Goal: Task Accomplishment & Management: Use online tool/utility

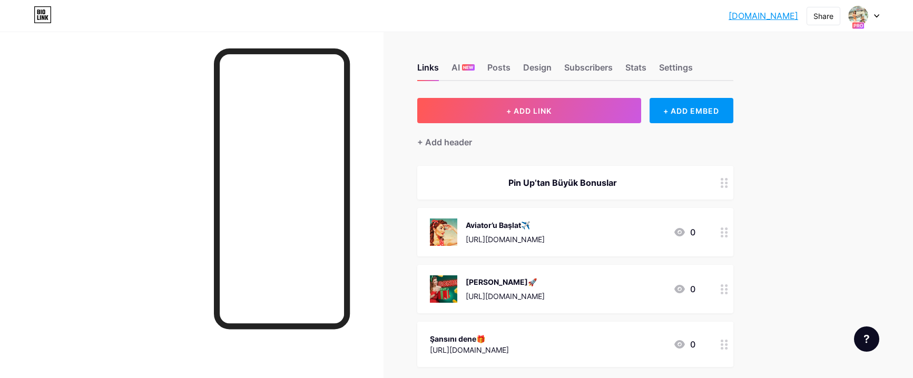
click at [873, 16] on div at bounding box center [864, 15] width 31 height 19
click at [789, 94] on div "+ Add a new page" at bounding box center [814, 91] width 118 height 11
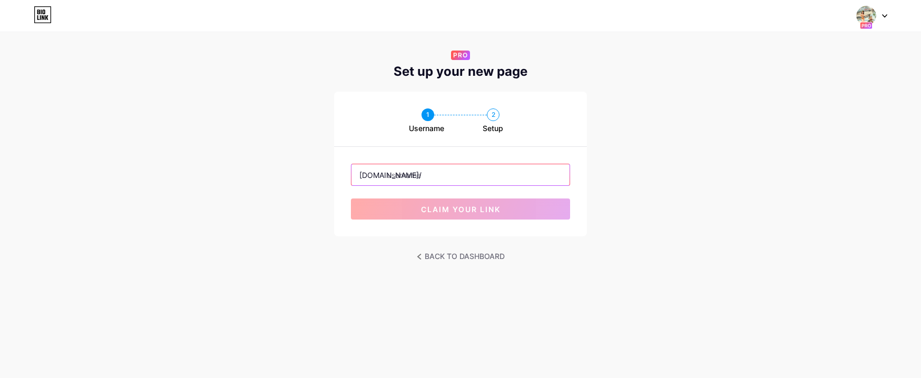
click at [434, 178] on input "text" at bounding box center [460, 174] width 218 height 21
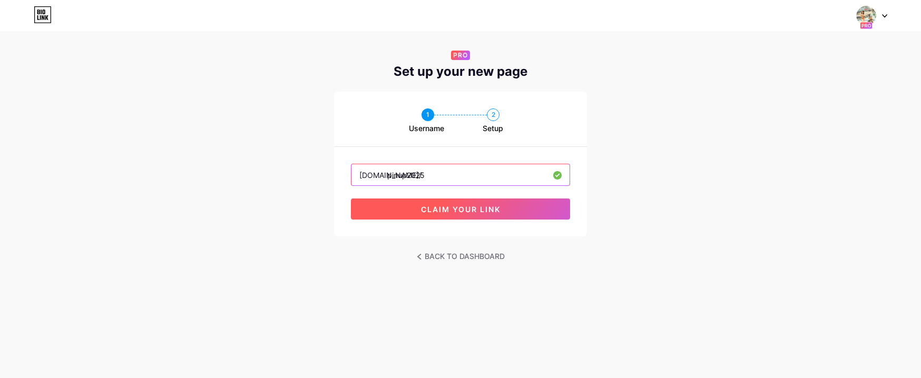
type input "pinup2025"
click at [441, 215] on button "claim your link" at bounding box center [460, 209] width 219 height 21
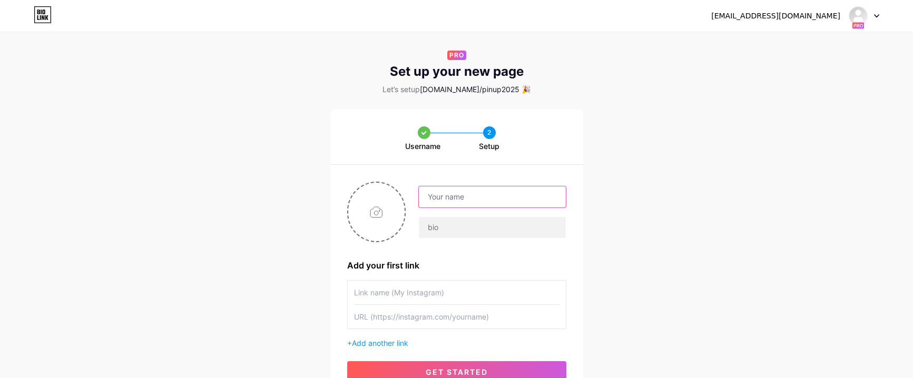
click at [451, 195] on input "text" at bounding box center [492, 196] width 146 height 21
click at [448, 198] on input "text" at bounding box center [492, 196] width 146 height 21
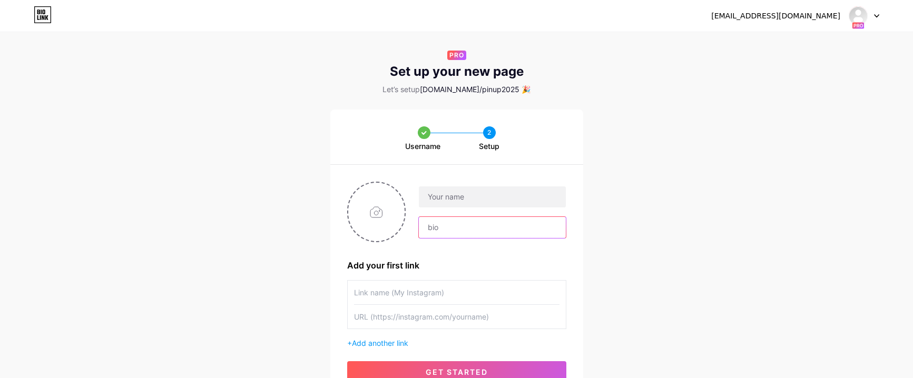
click at [430, 220] on input "text" at bounding box center [492, 227] width 146 height 21
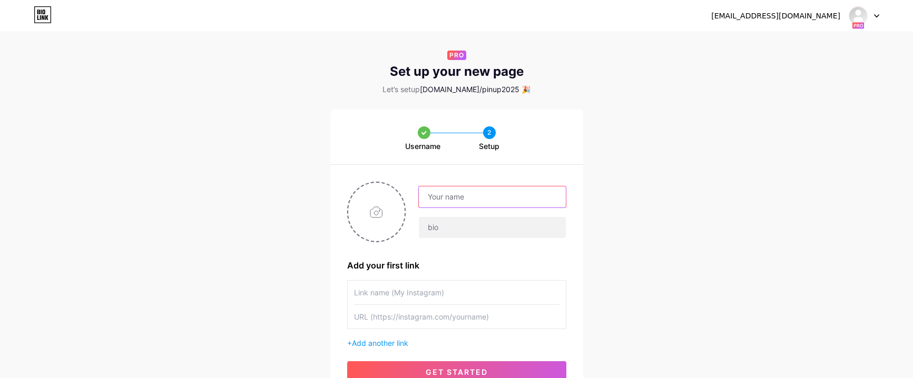
click at [432, 202] on input "text" at bounding box center [492, 196] width 146 height 21
type input "Pin Up Global"
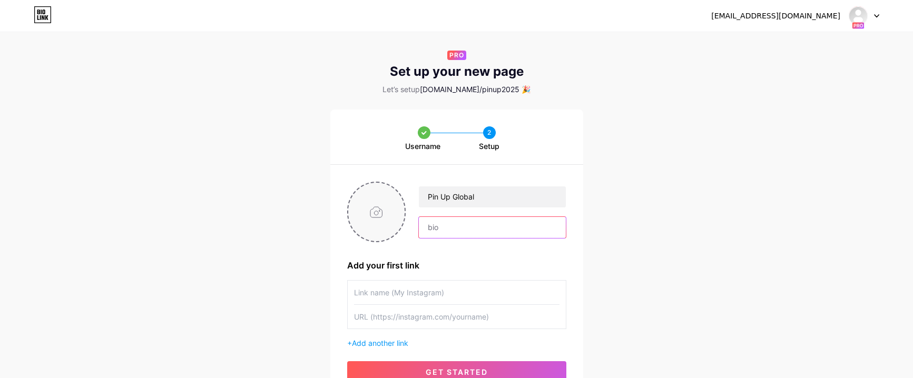
drag, startPoint x: 453, startPoint y: 225, endPoint x: 368, endPoint y: 221, distance: 84.9
click at [369, 221] on div "Pin Up Global" at bounding box center [456, 212] width 219 height 61
paste input "Pin-Up Casino, online slots, live casino, real money games, bonuses, free spins…"
drag, startPoint x: 560, startPoint y: 229, endPoint x: 380, endPoint y: 229, distance: 180.7
click at [380, 229] on div "Pin Up Global Pin-Up Casino, online slots, live casino, real money games, bonus…" at bounding box center [456, 212] width 219 height 61
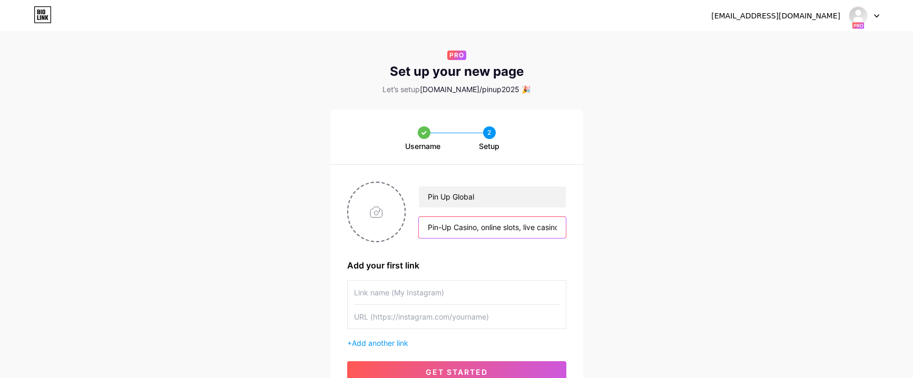
type input "Pin-Up Casino, online slots, live casino, real money games, bonuses, free spins…"
click at [617, 226] on div "Username 2 Setup Pin Up Global Pin-Up Casino, online slots, live casino, real m…" at bounding box center [456, 255] width 913 height 290
click at [408, 292] on input "text" at bounding box center [456, 293] width 205 height 24
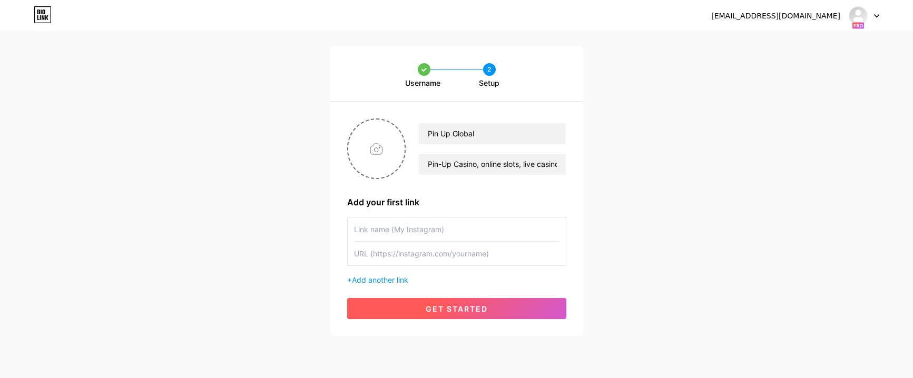
click at [451, 315] on button "get started" at bounding box center [456, 308] width 219 height 21
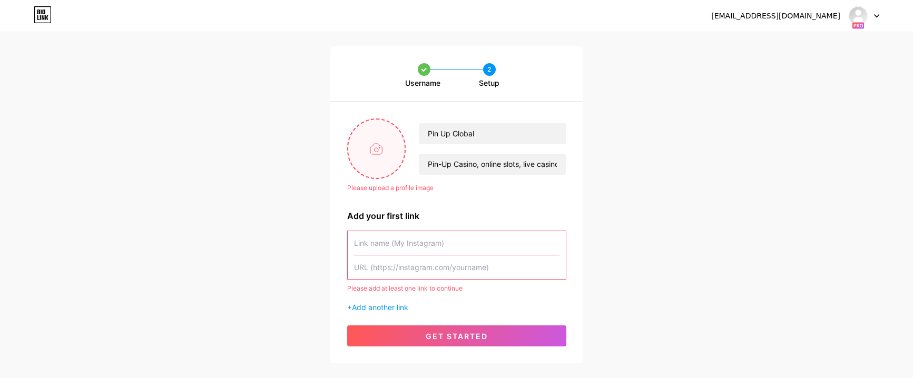
click at [376, 163] on input "file" at bounding box center [376, 149] width 57 height 58
type input "C:\fakepath\360_F_567060128_89z8JPF5GvfyUtT0gnXGlNXJZEHcMmhD.jpg"
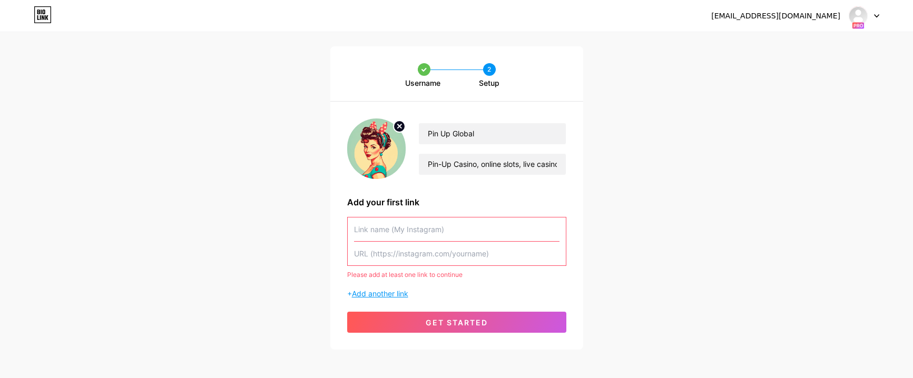
click at [388, 294] on span "Add another link" at bounding box center [380, 293] width 56 height 9
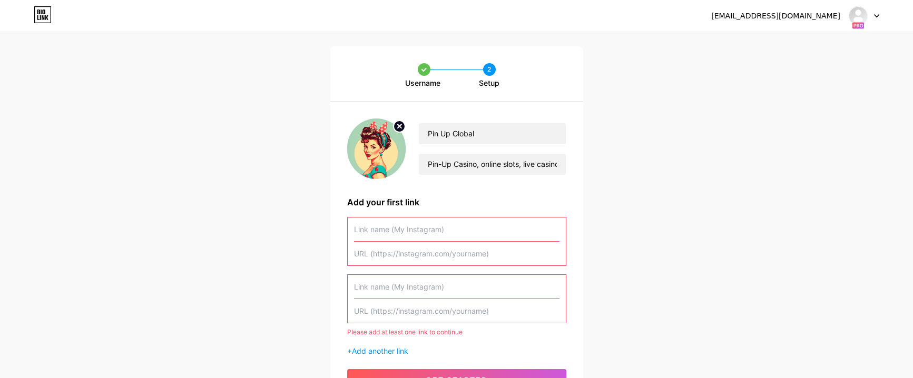
scroll to position [134, 0]
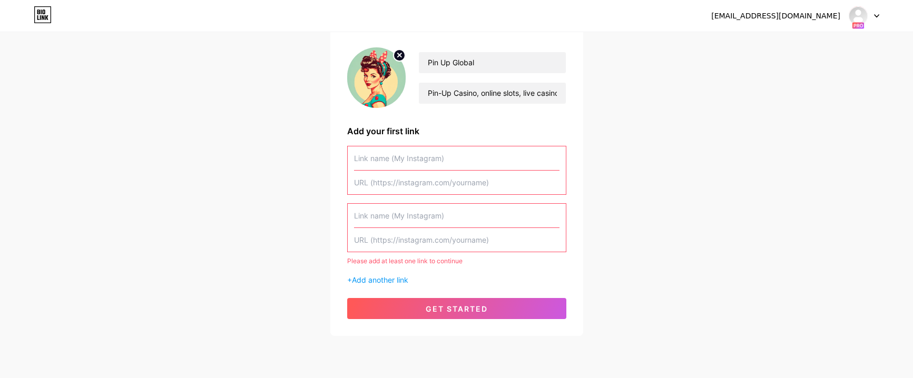
click at [377, 160] on input "text" at bounding box center [456, 158] width 205 height 24
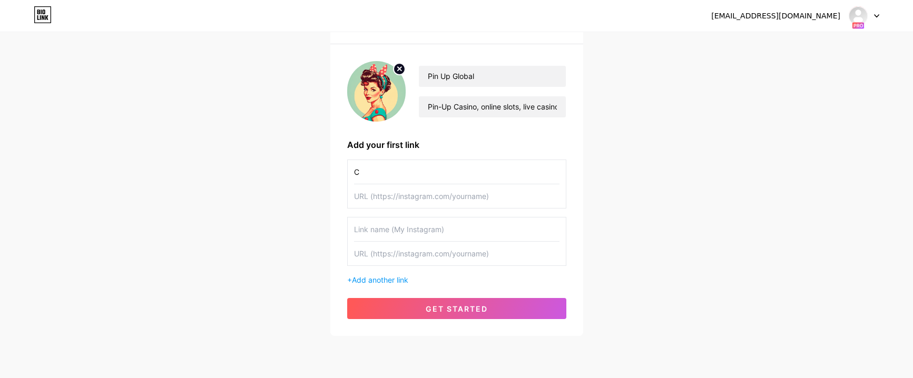
scroll to position [121, 0]
type input "Claim bonus"
click at [397, 198] on input "text" at bounding box center [456, 196] width 205 height 24
paste input "[URL][DOMAIN_NAME]"
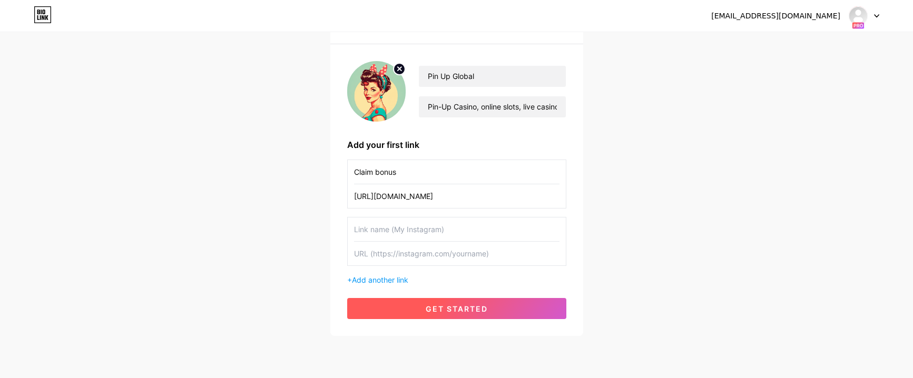
type input "[URL][DOMAIN_NAME]"
click at [439, 302] on button "get started" at bounding box center [456, 308] width 219 height 21
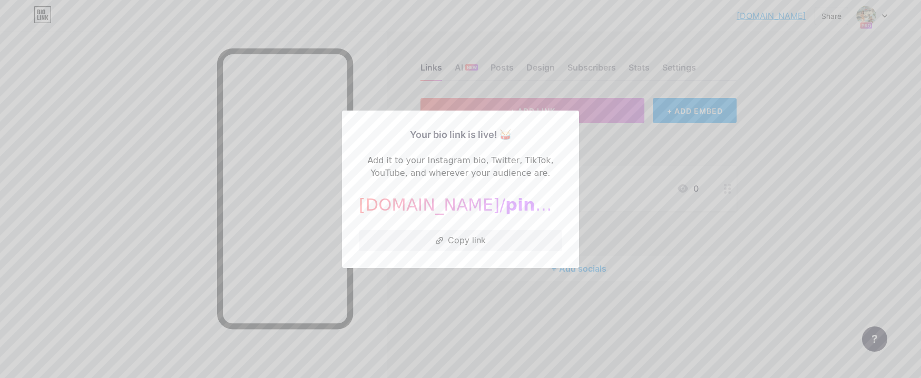
click at [400, 299] on div at bounding box center [460, 189] width 921 height 378
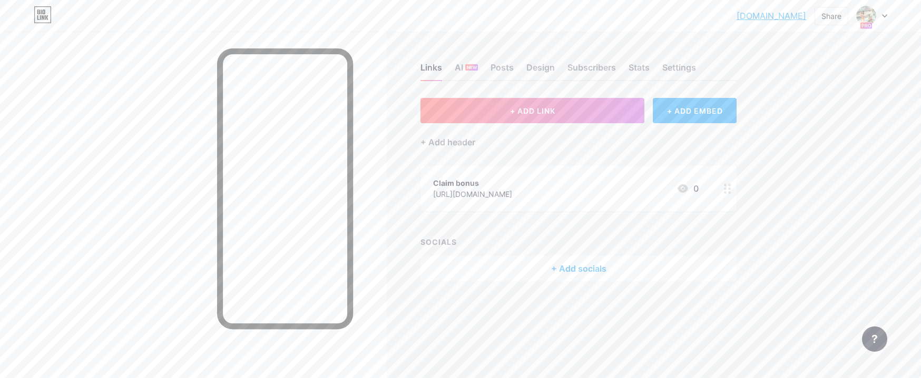
click at [698, 65] on div "Links AI NEW Posts Design Subscribers Stats Settings" at bounding box center [578, 62] width 316 height 37
click at [693, 66] on div "Settings" at bounding box center [679, 70] width 34 height 19
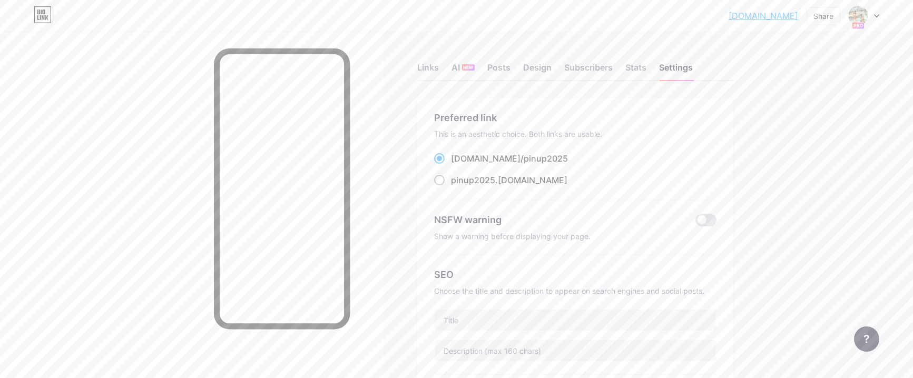
click at [444, 181] on span at bounding box center [439, 180] width 11 height 11
click at [451, 186] on input "pinup2025 .bio.link" at bounding box center [454, 189] width 7 height 7
radio input "true"
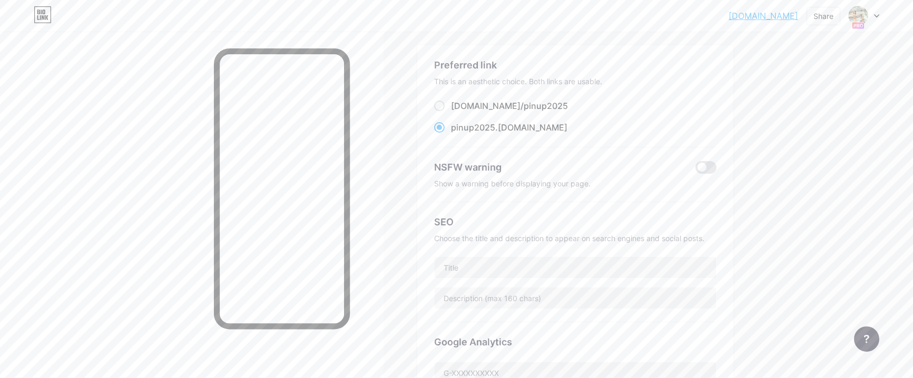
scroll to position [158, 0]
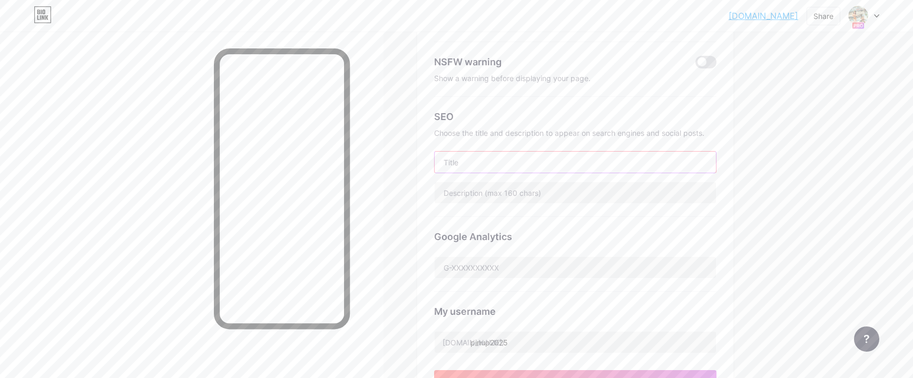
click at [461, 157] on input "text" at bounding box center [575, 162] width 281 height 21
paste input "Pin-Up Casino | Online Slots, Live Games & Bonuses"
type input "Pin-Up Casino | Online Slots, Live Games & Bonuses"
click at [464, 197] on input "text" at bounding box center [575, 192] width 281 height 21
paste input "Play at Pin-Up Casino: top online slots, roulette, blackjack & poker. Get welco…"
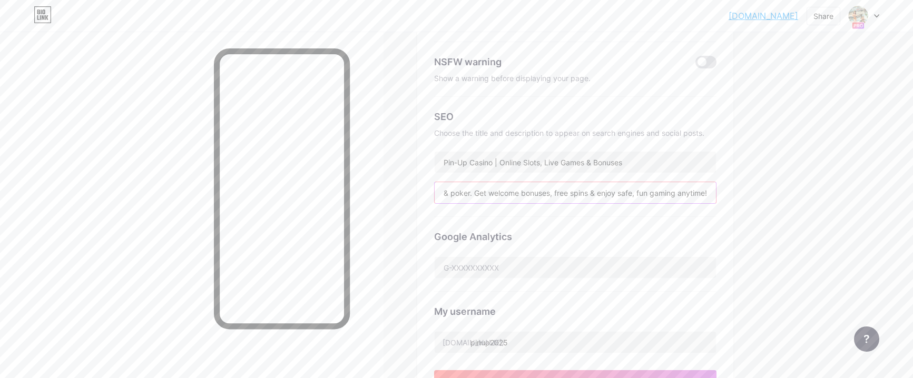
scroll to position [316, 0]
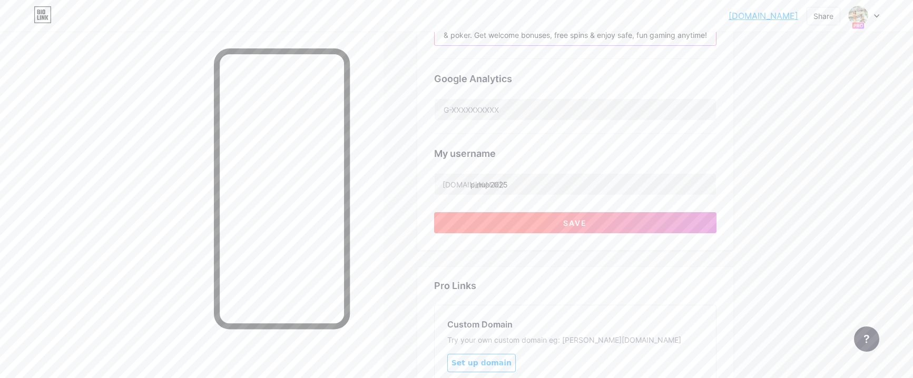
type input "Play at Pin-Up Casino: top online slots, roulette, blackjack & poker. Get welco…"
click at [543, 220] on button "Save" at bounding box center [575, 222] width 282 height 21
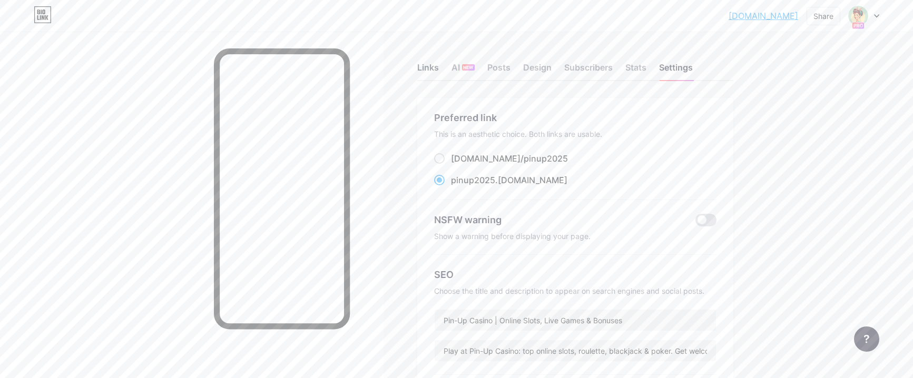
click at [433, 75] on div "Links" at bounding box center [428, 70] width 22 height 19
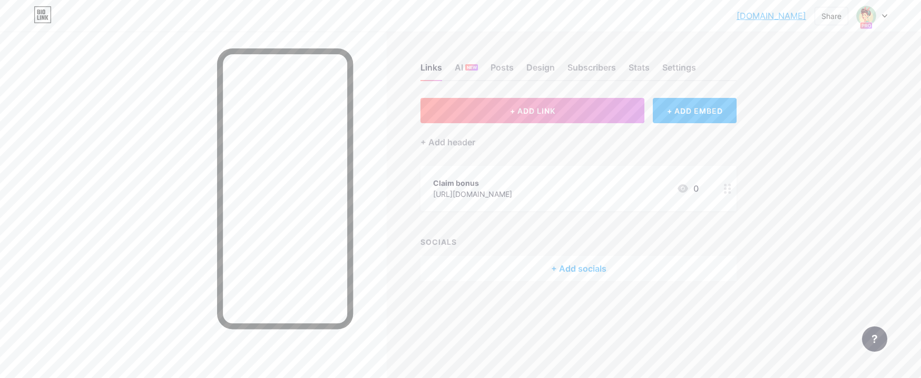
click at [512, 190] on div "[URL][DOMAIN_NAME]" at bounding box center [472, 194] width 79 height 11
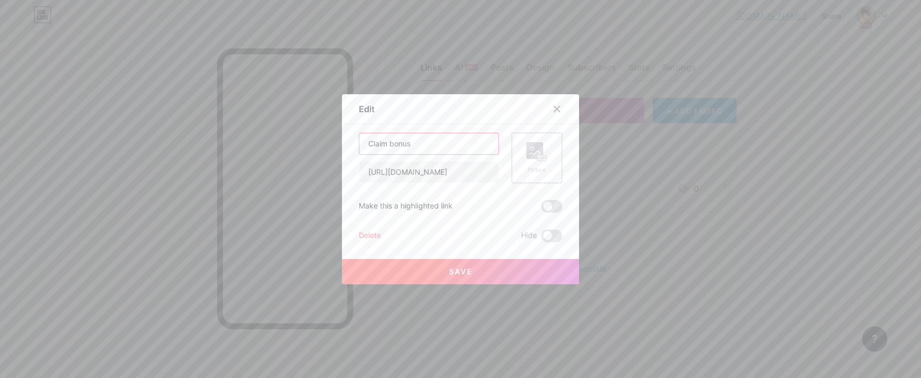
click at [437, 137] on input "Claim bonus" at bounding box center [428, 143] width 139 height 21
paste input "🎁"
type input "Claim bonus🎁"
click at [436, 273] on button "Save" at bounding box center [460, 271] width 237 height 25
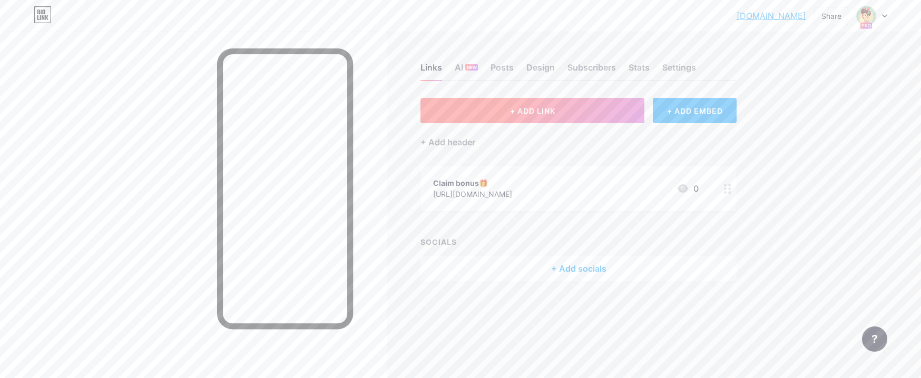
click at [494, 113] on button "+ ADD LINK" at bounding box center [532, 110] width 224 height 25
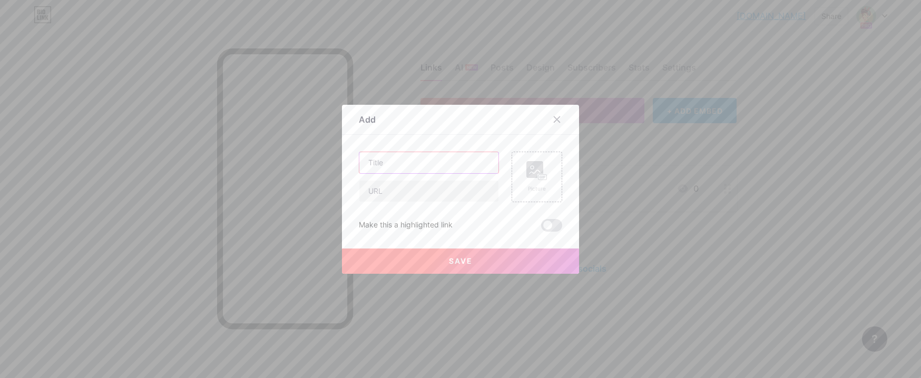
click at [414, 152] on input "text" at bounding box center [428, 162] width 139 height 21
click at [539, 167] on rect at bounding box center [534, 169] width 17 height 17
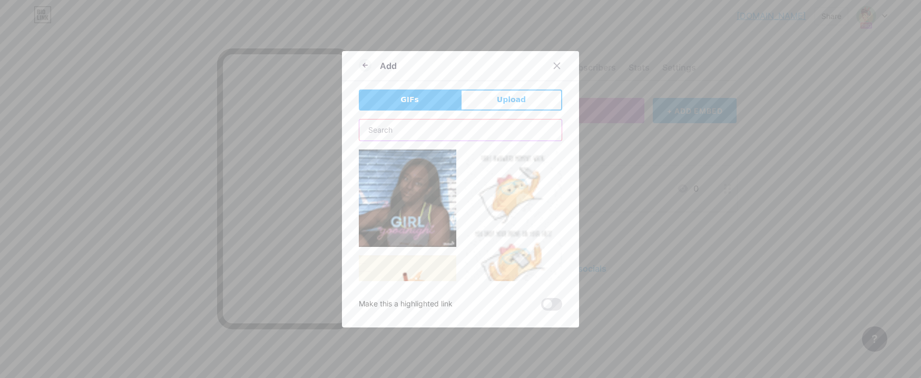
click at [403, 121] on input "text" at bounding box center [460, 130] width 202 height 21
type input "а"
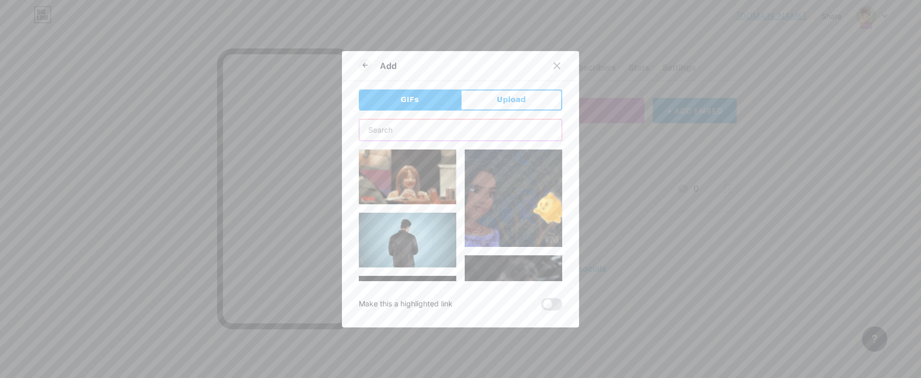
type input "f"
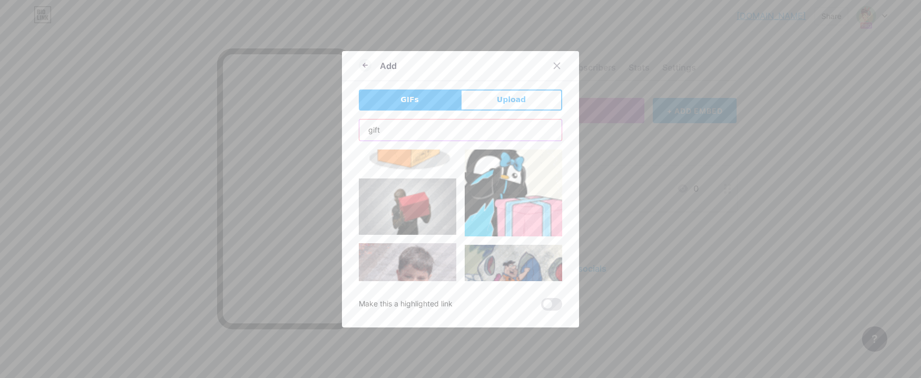
scroll to position [843, 0]
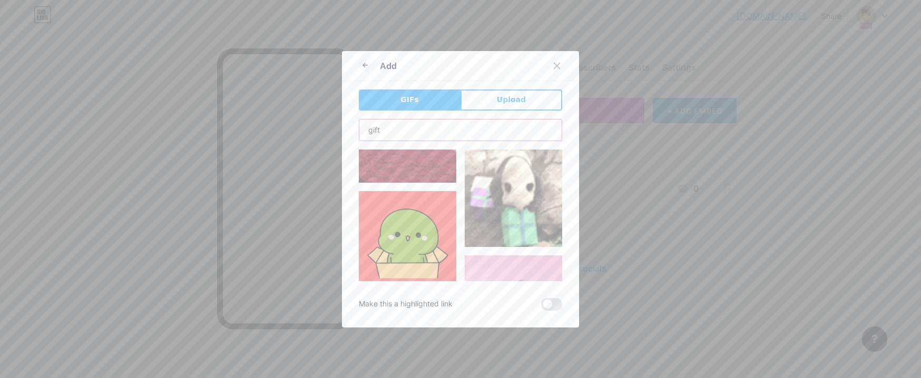
drag, startPoint x: 361, startPoint y: 130, endPoint x: 346, endPoint y: 130, distance: 14.7
click at [346, 130] on div "Add GIFs Upload Content YouTube Play YouTube video without leaving your page. A…" at bounding box center [460, 189] width 237 height 277
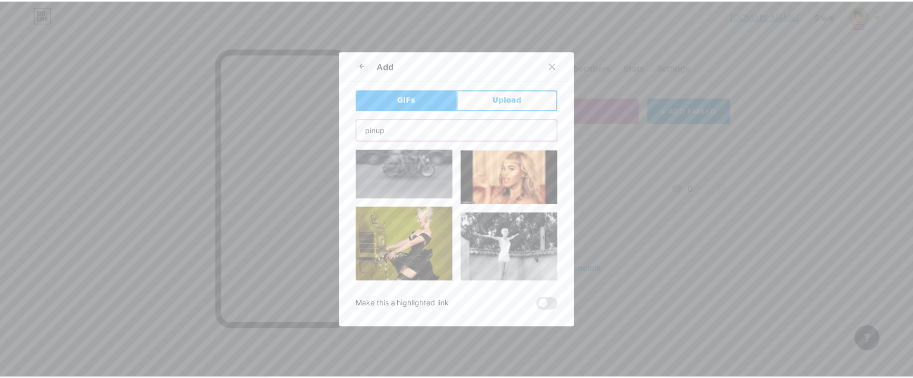
scroll to position [0, 0]
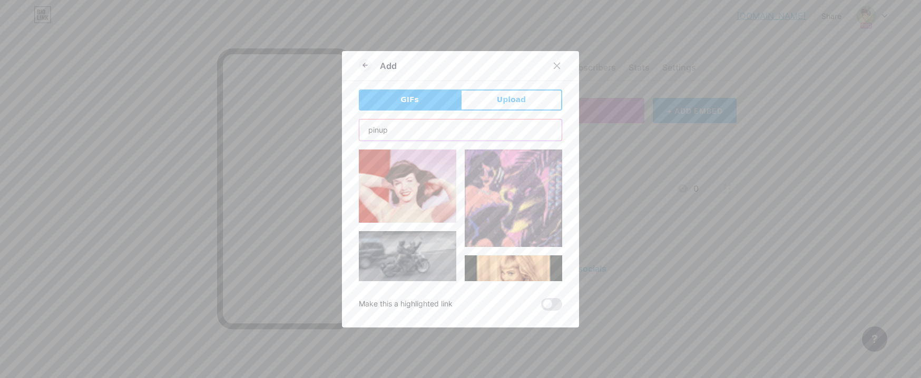
type input "pinup"
click at [399, 188] on img at bounding box center [407, 186] width 97 height 73
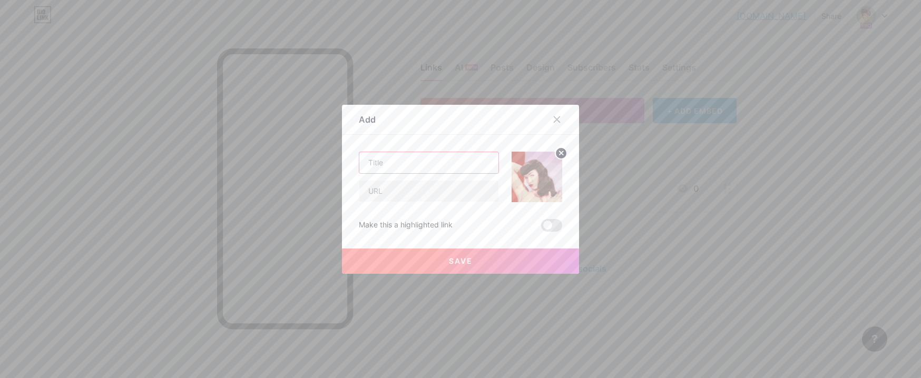
click at [385, 164] on input "text" at bounding box center [428, 162] width 139 height 21
paste input "Dive in and enjoy the thrill"
type input "Dive in and enjoy the thrill"
click at [427, 189] on input "text" at bounding box center [428, 191] width 139 height 21
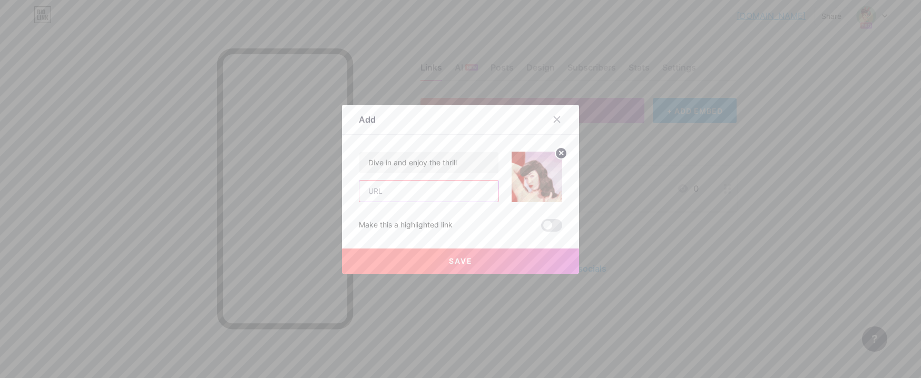
paste input "[URL][DOMAIN_NAME]"
type input "[URL][DOMAIN_NAME]"
click at [472, 261] on button "Save" at bounding box center [460, 261] width 237 height 25
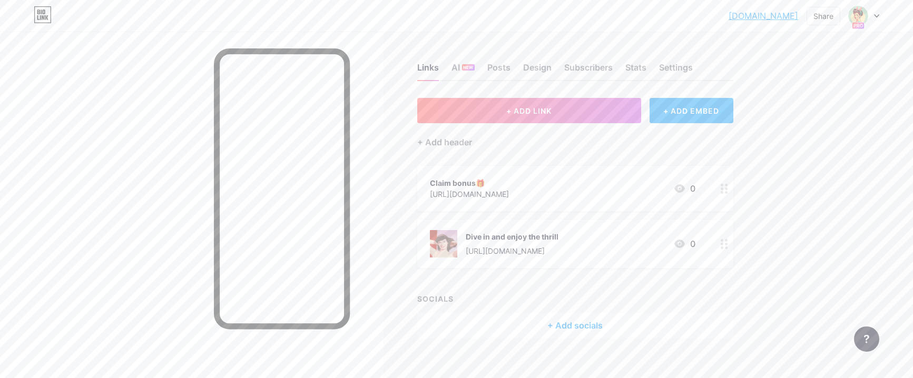
click at [509, 184] on div "Claim bonus🎁" at bounding box center [469, 183] width 79 height 11
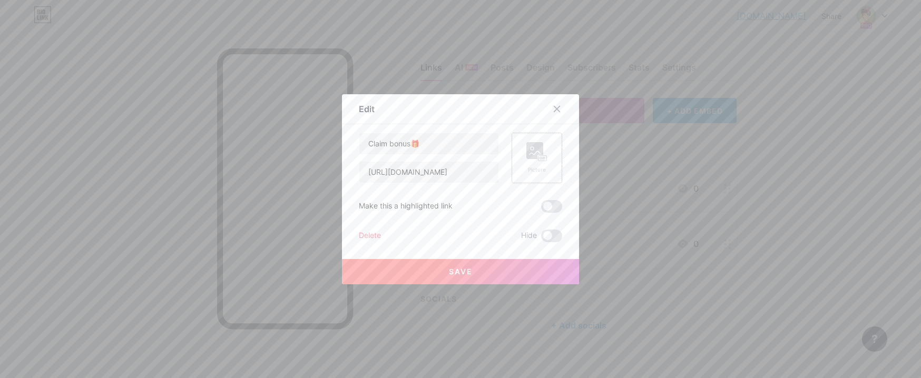
click at [544, 158] on icon at bounding box center [545, 158] width 2 height 3
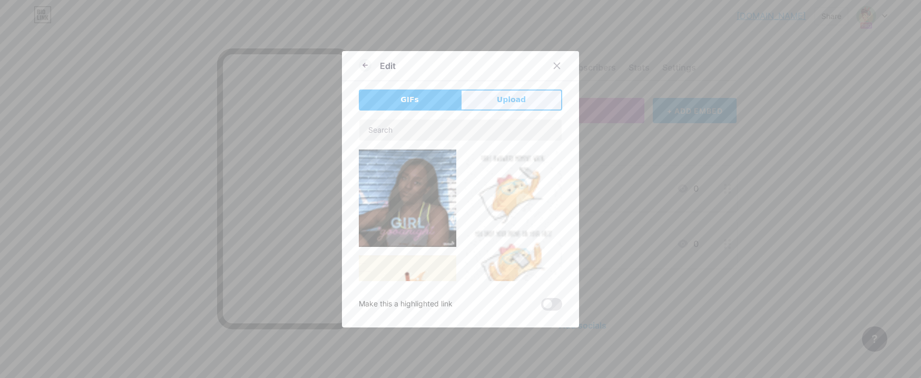
click at [491, 96] on button "Upload" at bounding box center [511, 100] width 102 height 21
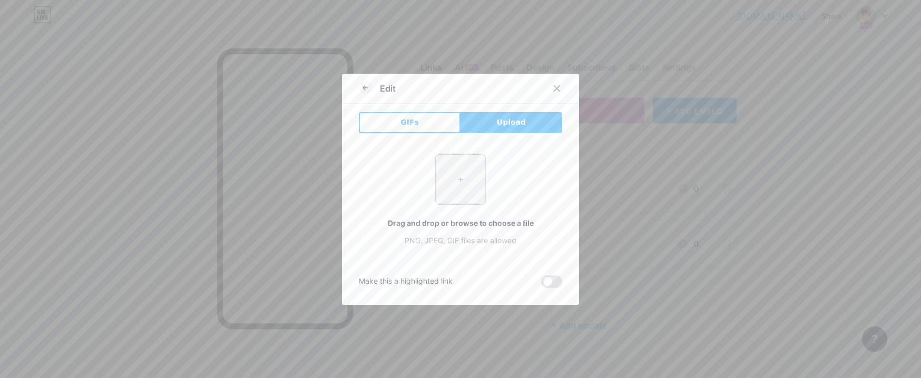
click at [462, 182] on input "file" at bounding box center [461, 180] width 50 height 50
click at [455, 181] on input "file" at bounding box center [461, 180] width 50 height 50
type input "C:\fakepath\pinup.png"
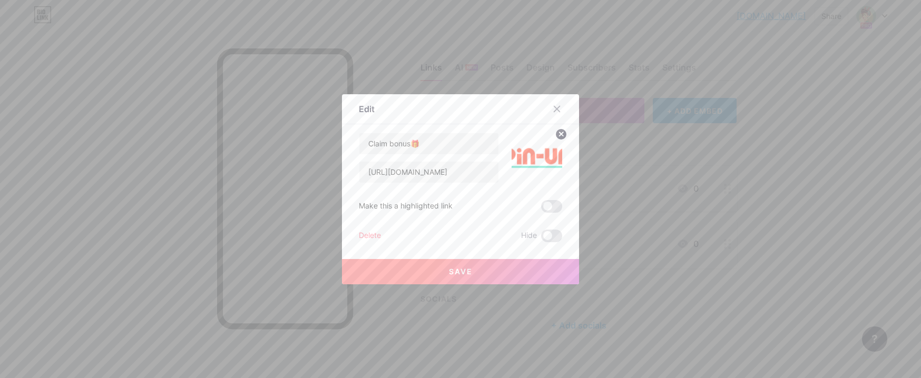
click at [446, 270] on button "Save" at bounding box center [460, 271] width 237 height 25
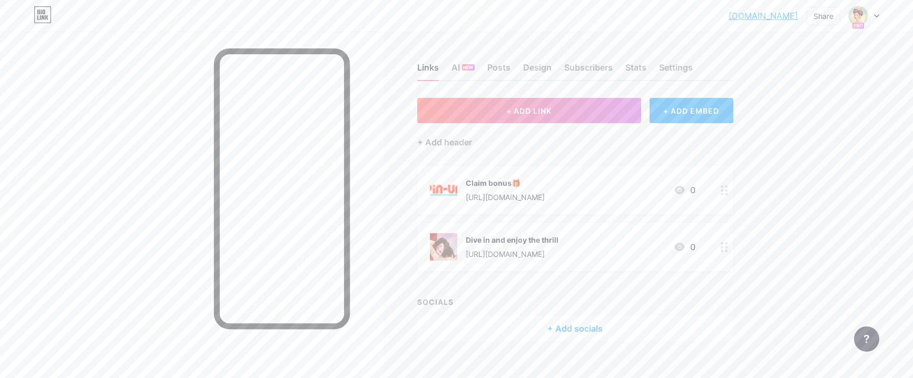
click at [445, 193] on img at bounding box center [443, 189] width 27 height 27
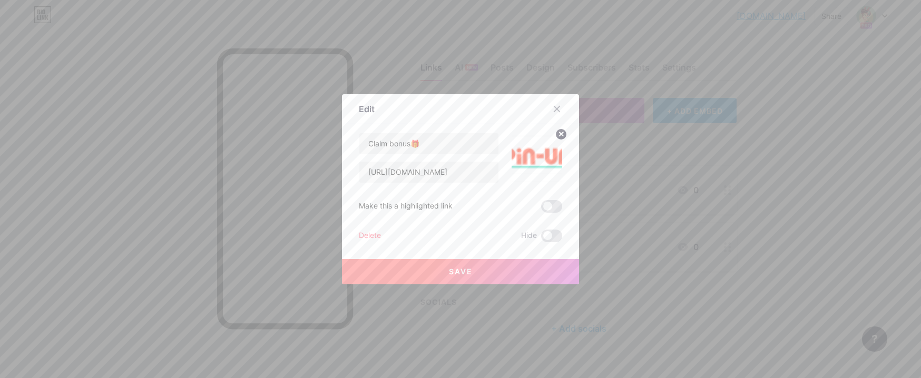
click at [563, 134] on circle at bounding box center [561, 135] width 12 height 12
click at [538, 155] on rect at bounding box center [542, 158] width 9 height 6
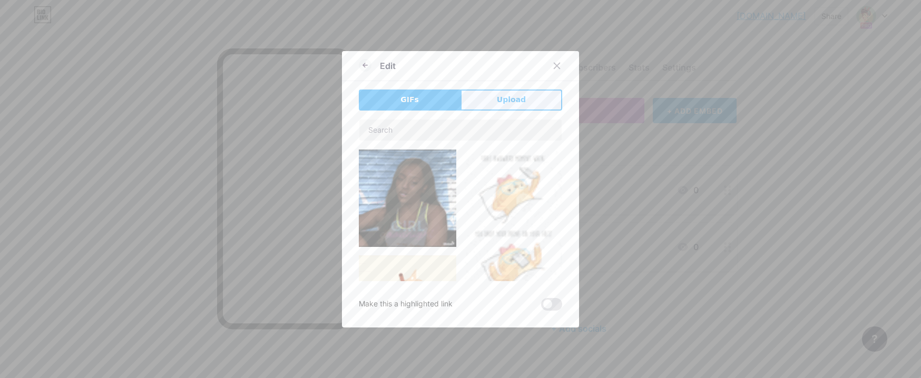
click at [521, 102] on span "Upload" at bounding box center [511, 99] width 29 height 11
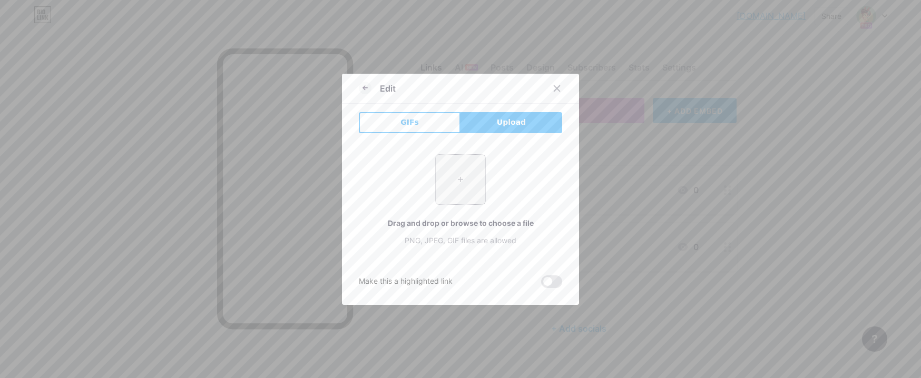
click at [455, 190] on input "file" at bounding box center [461, 180] width 50 height 50
click at [450, 190] on input "file" at bounding box center [461, 180] width 50 height 50
click at [446, 180] on input "file" at bounding box center [461, 180] width 50 height 50
type input "C:\fakepath\pin.jpg"
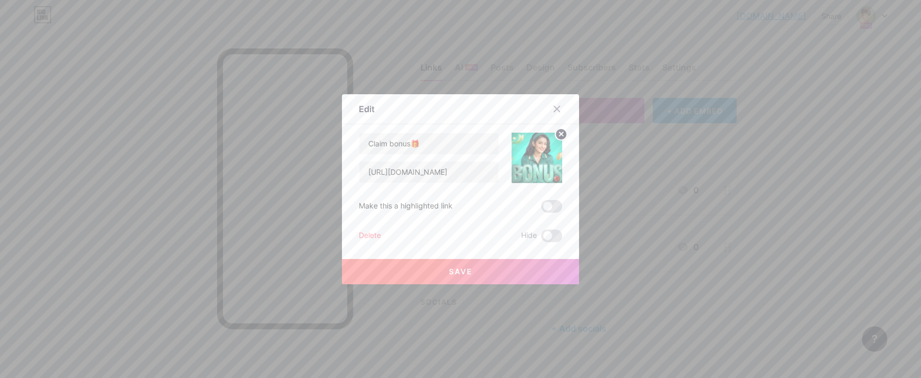
click at [442, 268] on button "Save" at bounding box center [460, 271] width 237 height 25
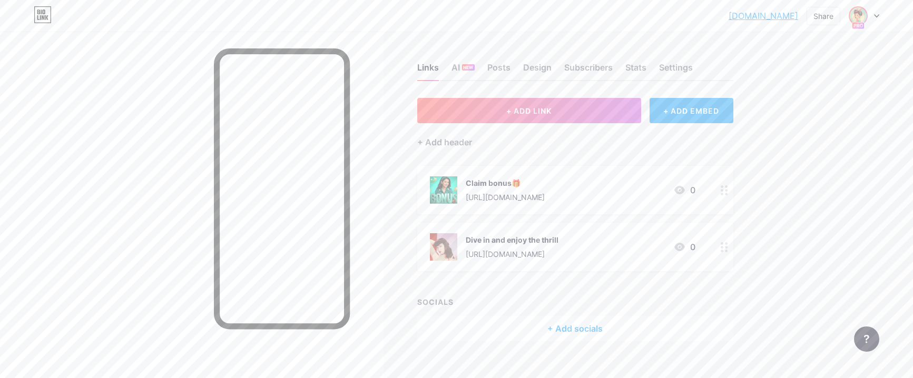
click at [866, 17] on img at bounding box center [858, 15] width 17 height 17
click at [671, 76] on div "Settings" at bounding box center [676, 70] width 34 height 19
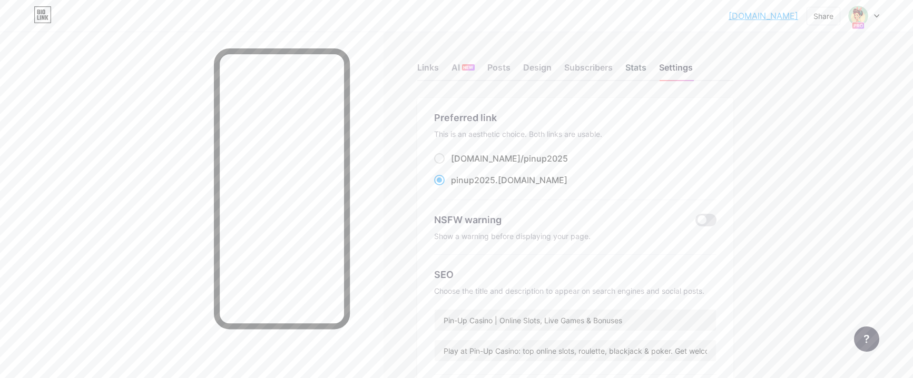
click at [646, 66] on div "Stats" at bounding box center [635, 70] width 21 height 19
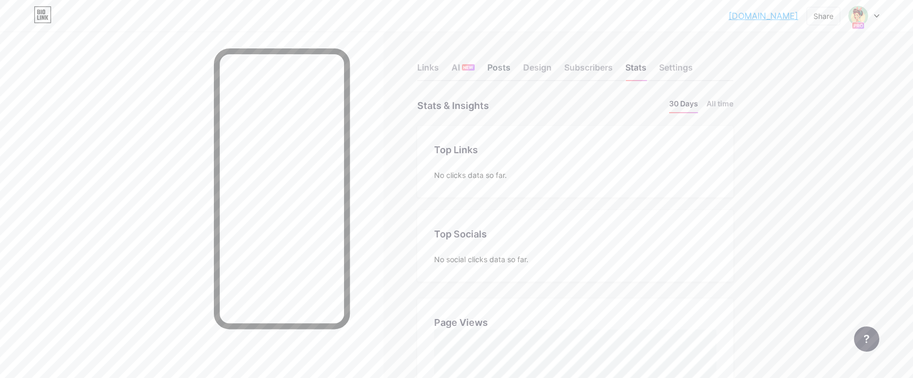
click at [502, 71] on div "Posts" at bounding box center [498, 70] width 23 height 19
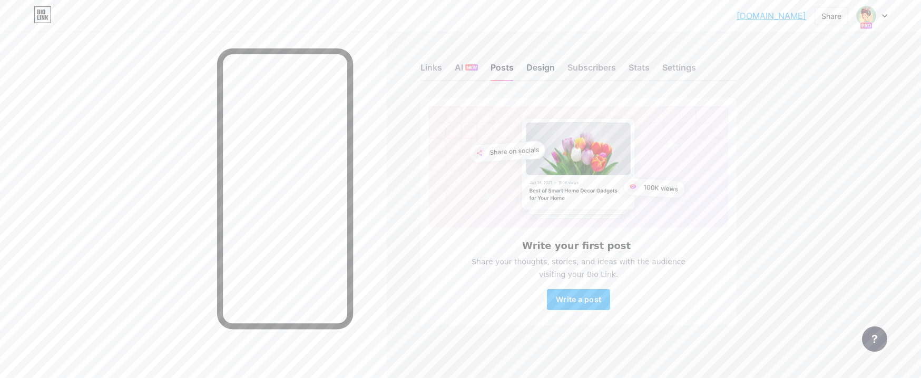
click at [546, 68] on div "Design" at bounding box center [540, 70] width 28 height 19
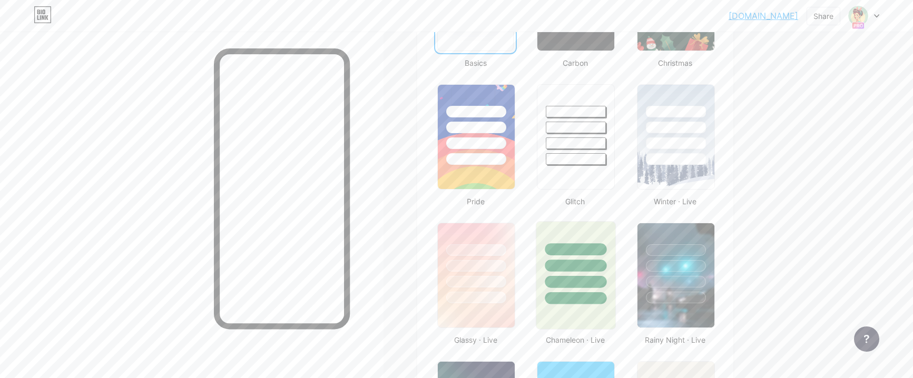
scroll to position [579, 0]
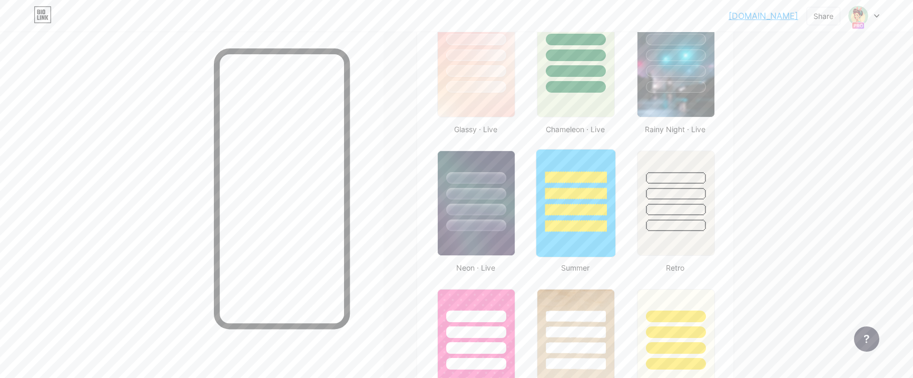
click at [591, 222] on div at bounding box center [576, 226] width 62 height 12
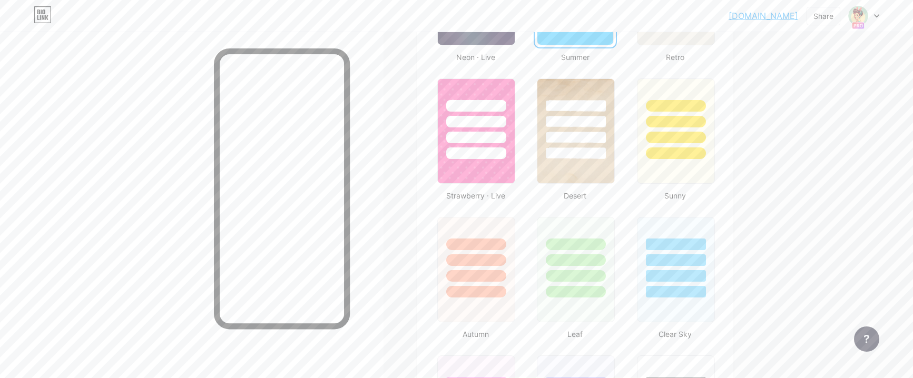
scroll to position [685, 0]
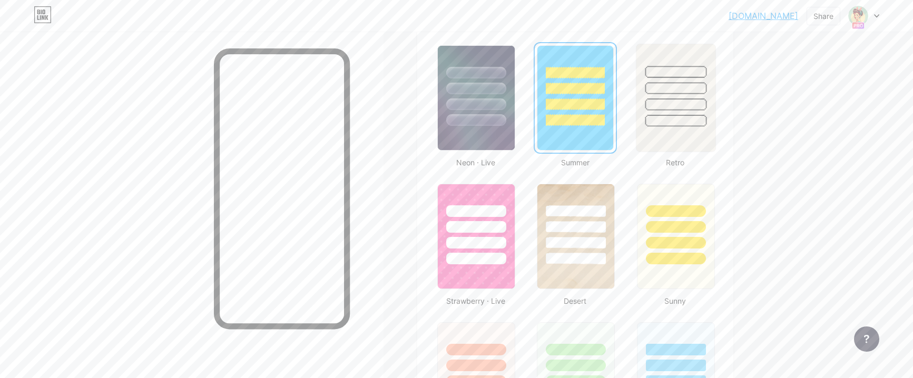
click at [677, 119] on div at bounding box center [676, 121] width 62 height 12
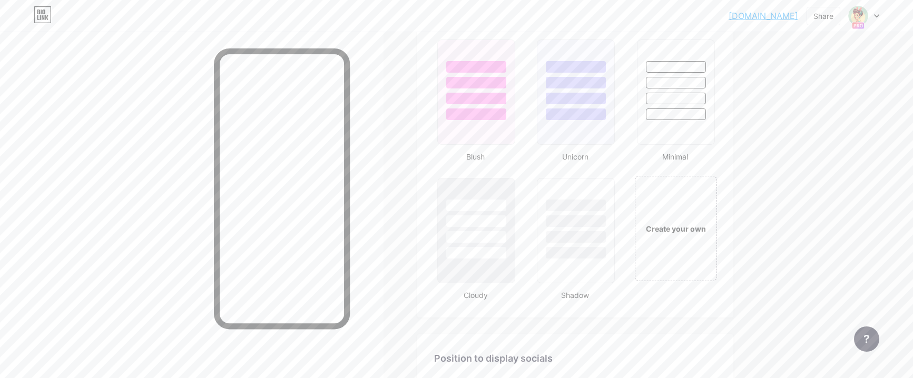
scroll to position [1001, 0]
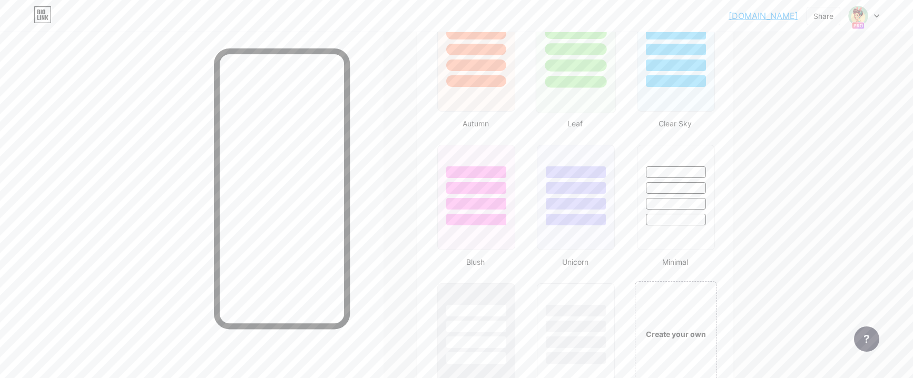
click at [570, 99] on div at bounding box center [576, 59] width 80 height 109
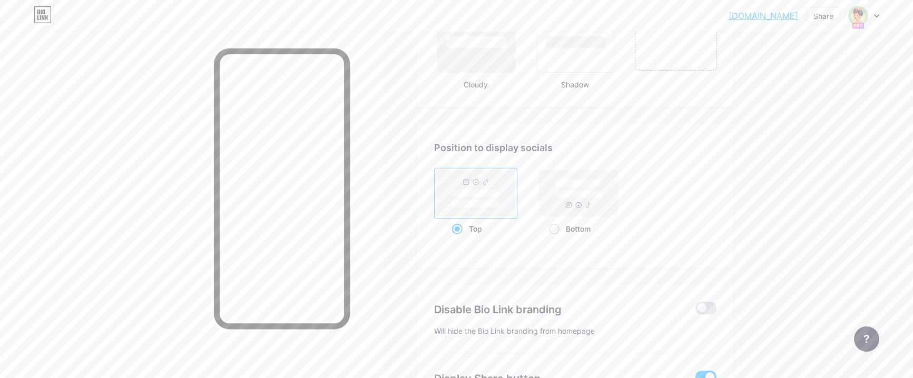
scroll to position [1414, 0]
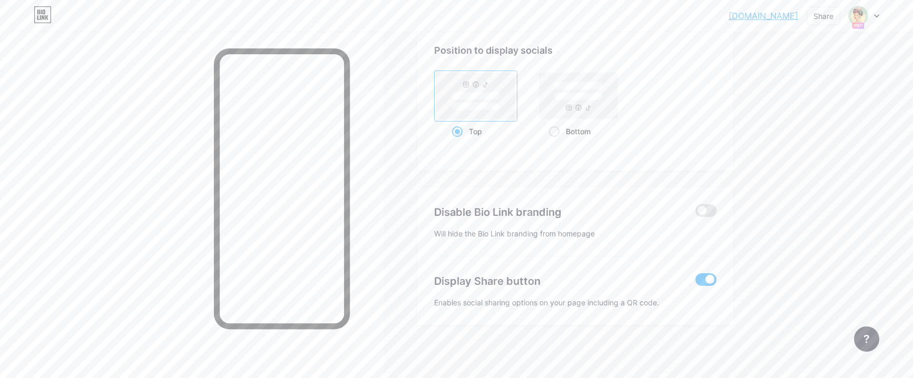
click at [714, 280] on span at bounding box center [705, 279] width 21 height 13
click at [695, 282] on input "checkbox" at bounding box center [695, 282] width 0 height 0
click at [705, 210] on span at bounding box center [705, 210] width 21 height 13
click at [695, 213] on input "checkbox" at bounding box center [695, 213] width 0 height 0
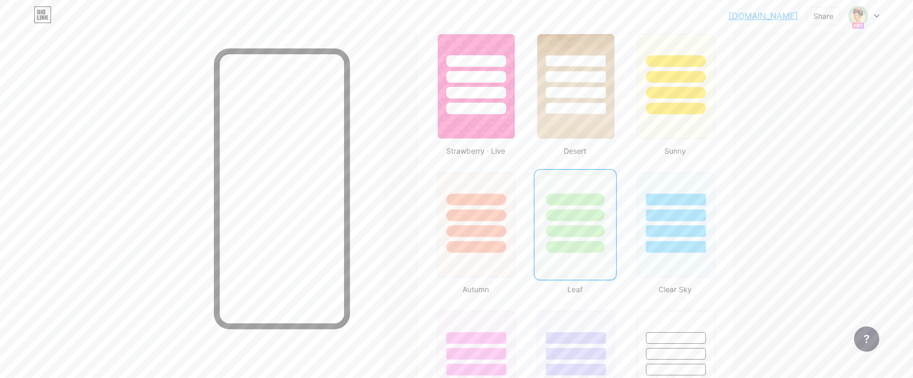
scroll to position [729, 0]
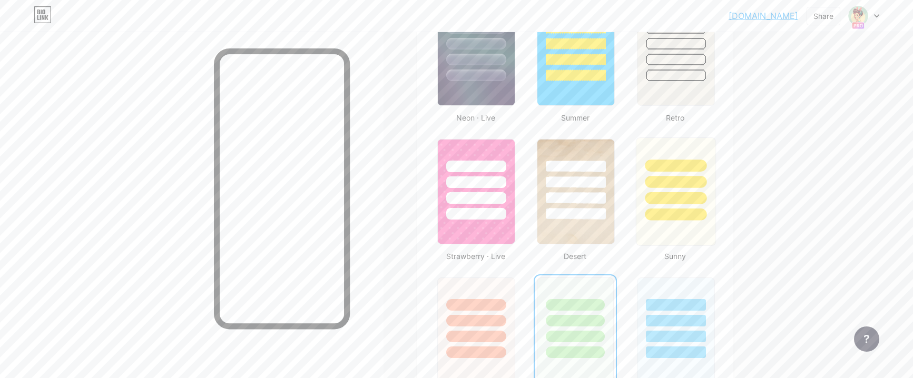
click at [671, 213] on div at bounding box center [676, 215] width 62 height 12
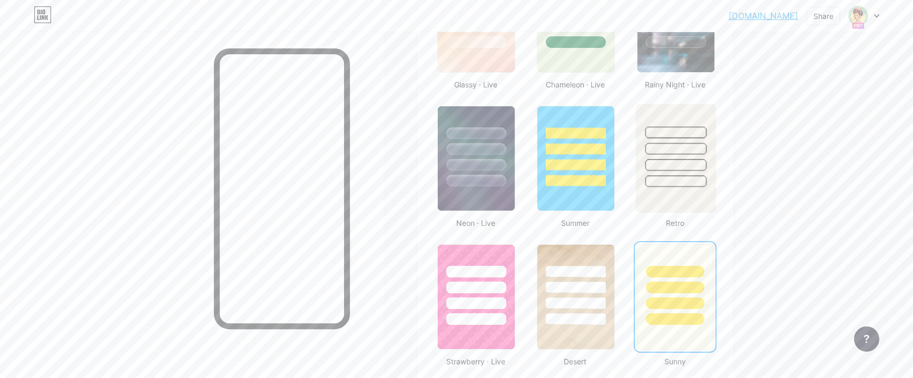
click at [698, 163] on div at bounding box center [676, 165] width 62 height 12
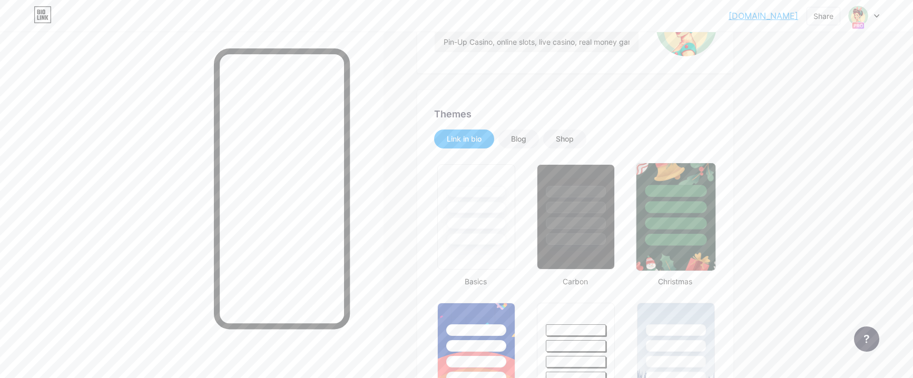
scroll to position [0, 0]
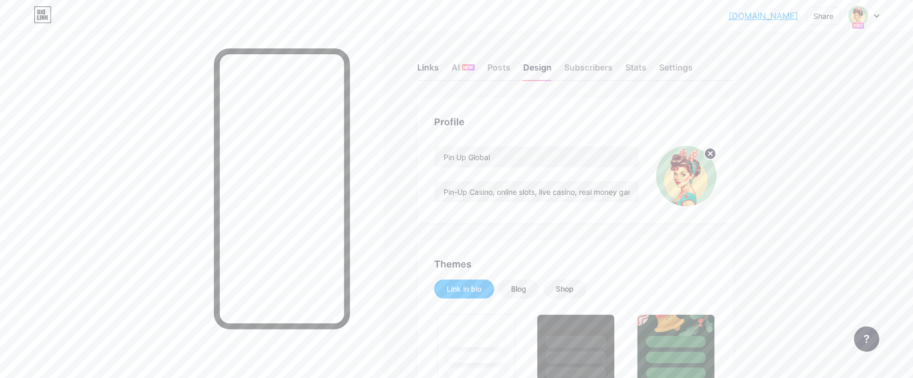
click at [426, 73] on div "Links" at bounding box center [428, 70] width 22 height 19
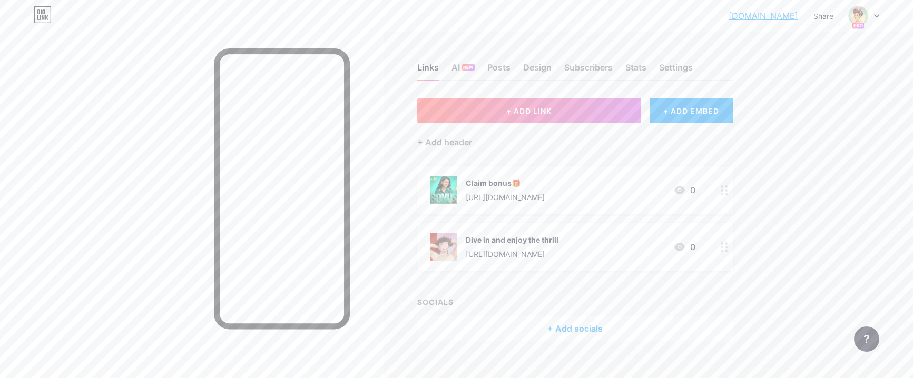
scroll to position [15, 0]
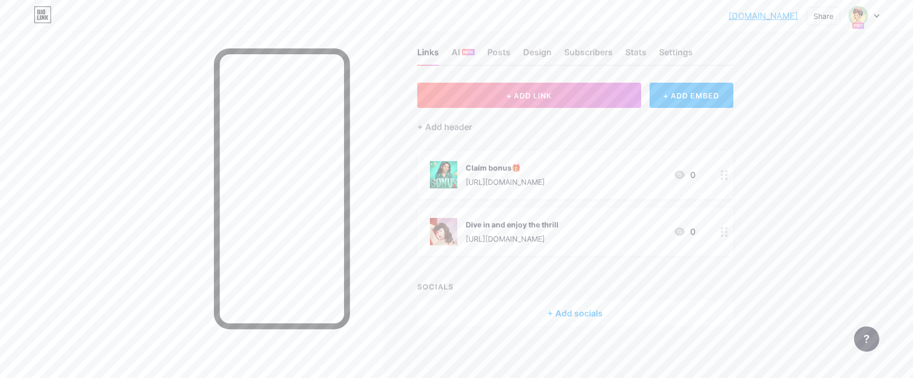
click at [871, 18] on div at bounding box center [864, 15] width 31 height 19
click at [784, 102] on div "[DOMAIN_NAME]/pinupaviator" at bounding box center [824, 102] width 92 height 8
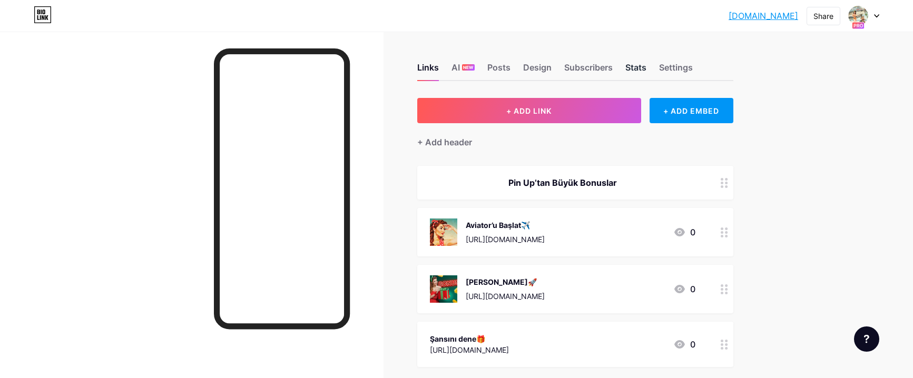
click at [636, 68] on div "Stats" at bounding box center [635, 70] width 21 height 19
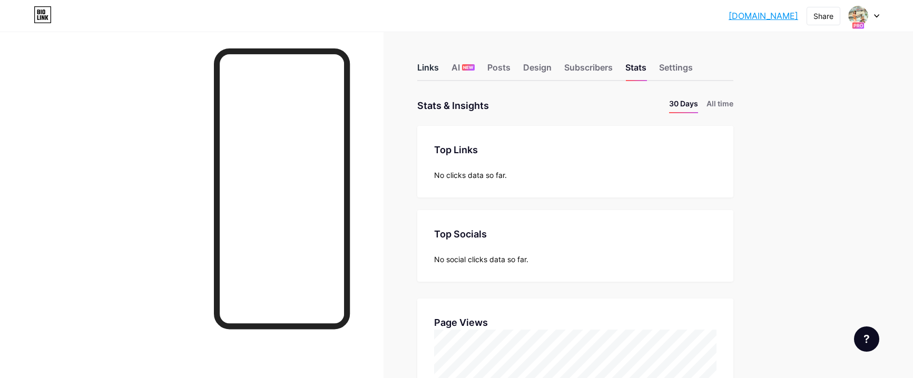
click at [430, 64] on div "Links" at bounding box center [428, 70] width 22 height 19
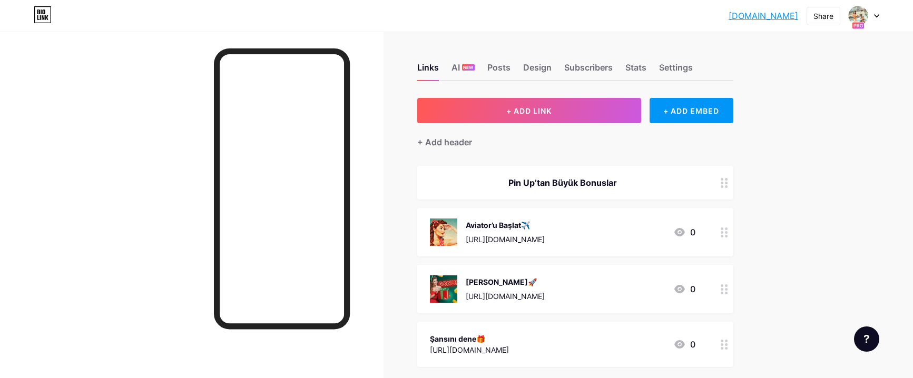
click at [870, 19] on div at bounding box center [864, 15] width 31 height 19
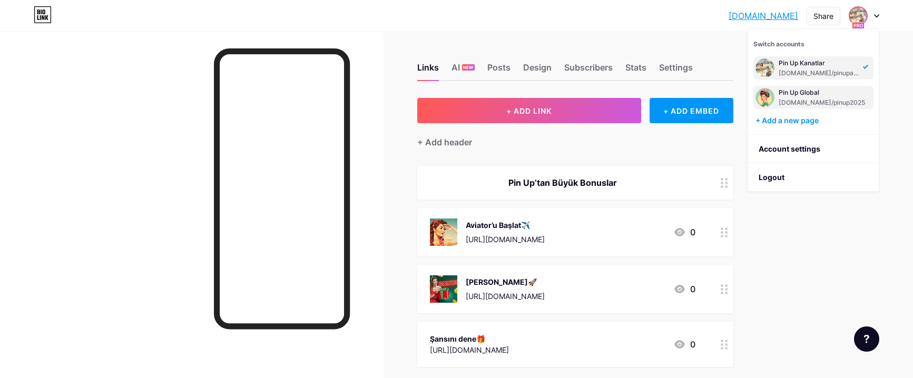
click at [801, 98] on div "[DOMAIN_NAME]/pinup2025" at bounding box center [821, 102] width 86 height 8
